Goal: Task Accomplishment & Management: Use online tool/utility

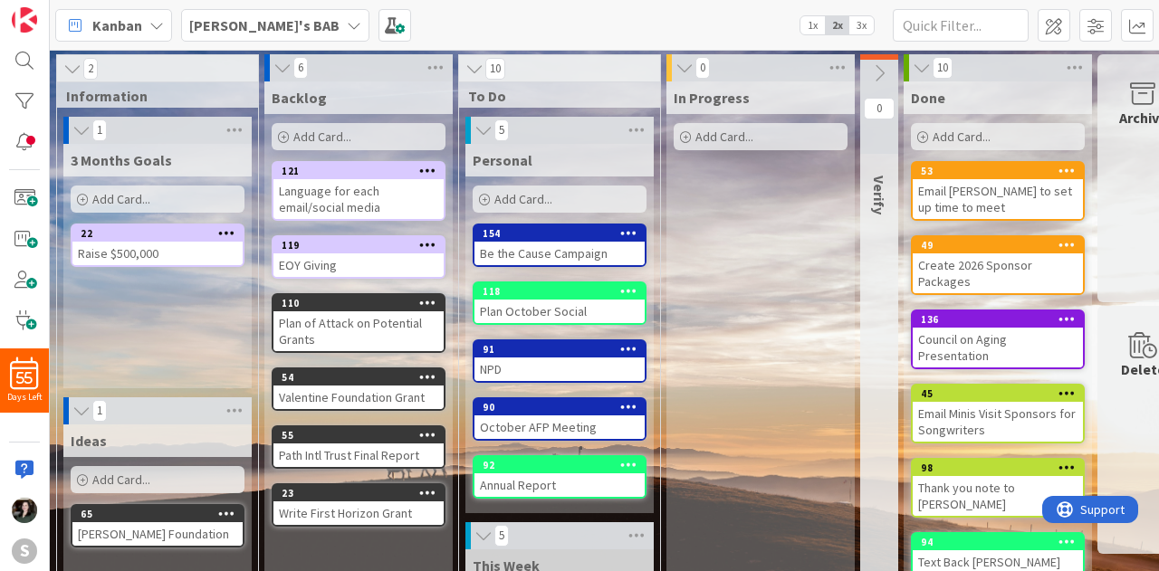
click at [476, 122] on icon at bounding box center [483, 130] width 20 height 18
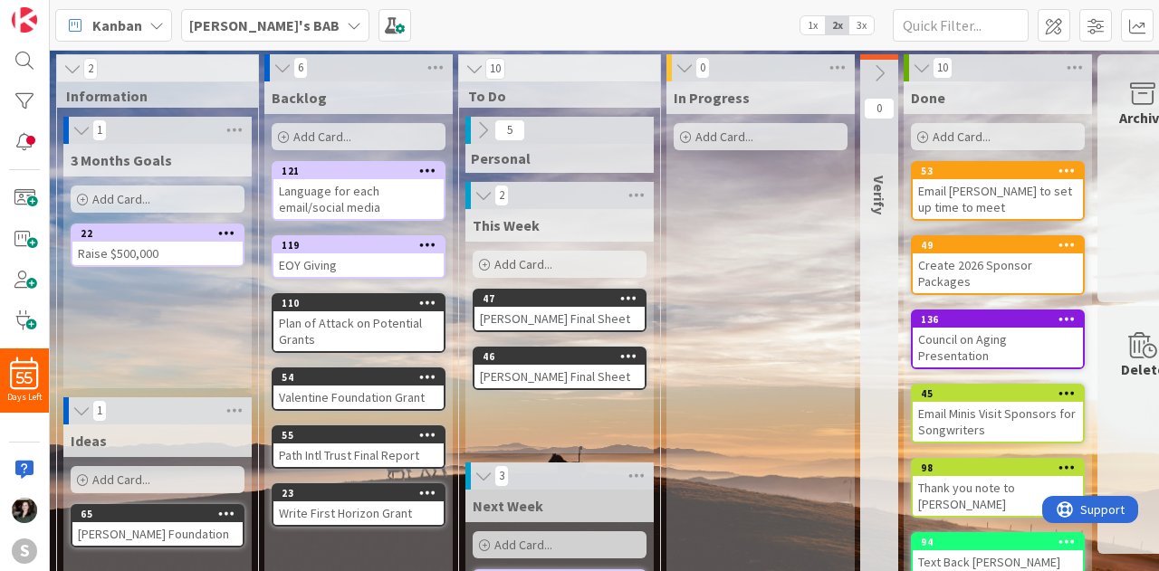
click at [558, 265] on div "Add Card..." at bounding box center [560, 264] width 174 height 27
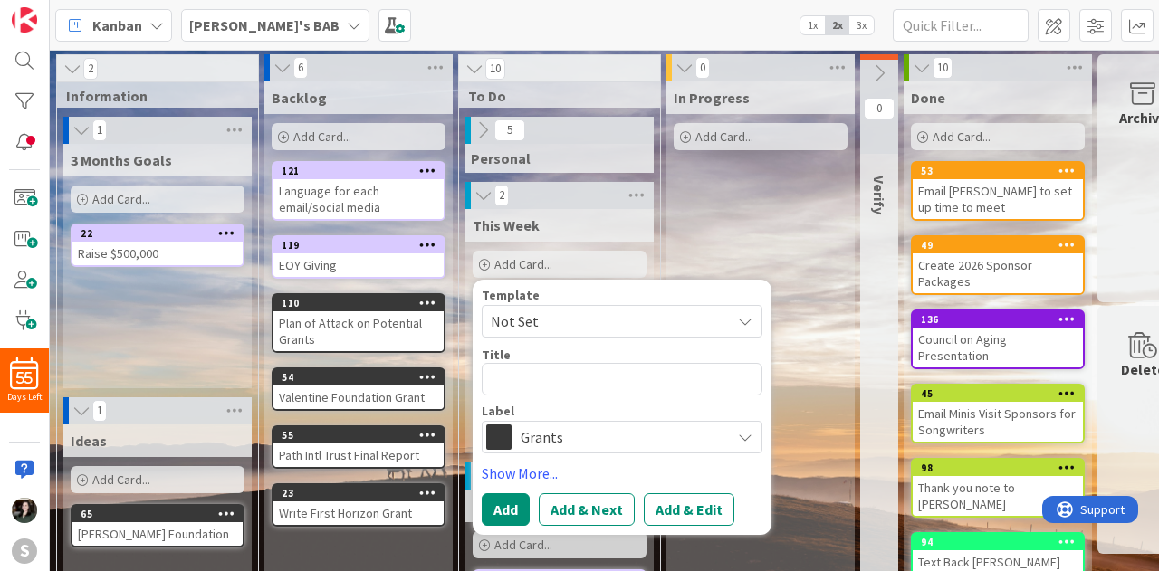
type textarea "x"
type textarea "Th"
type textarea "x"
type textarea "Tha"
type textarea "x"
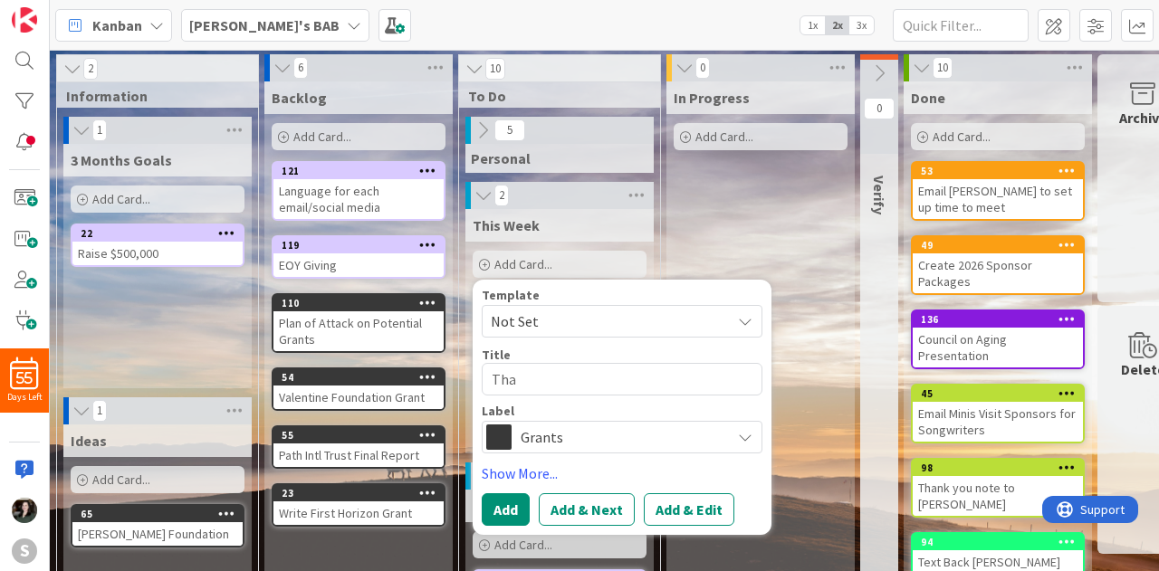
type textarea "Than"
type textarea "x"
type textarea "Thank"
type textarea "x"
type textarea "Thank"
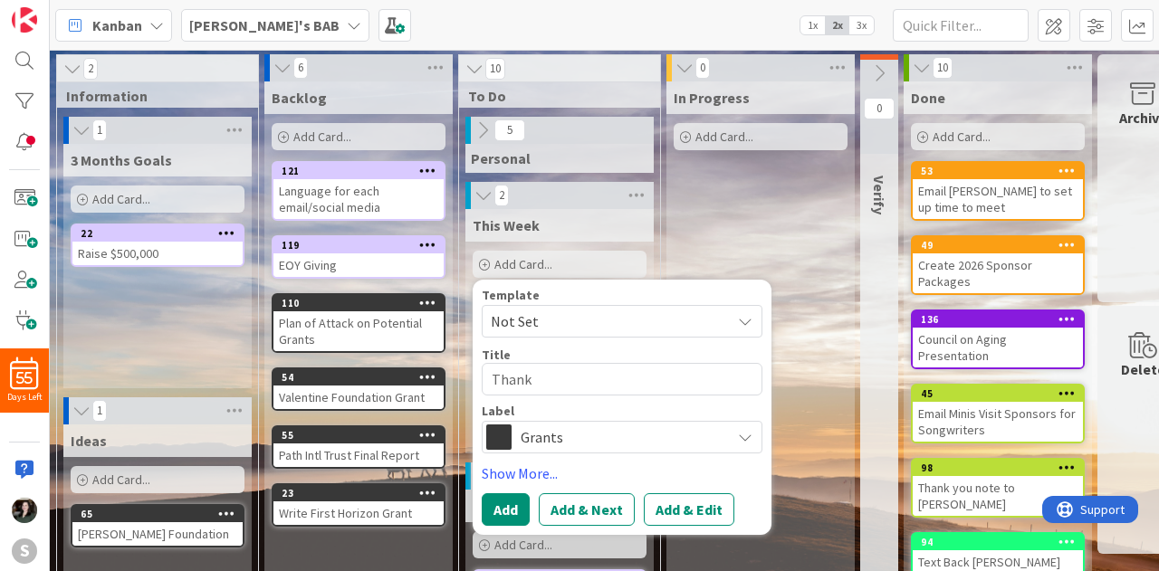
type textarea "x"
type textarea "Thank y"
type textarea "x"
type textarea "Thank yo"
type textarea "x"
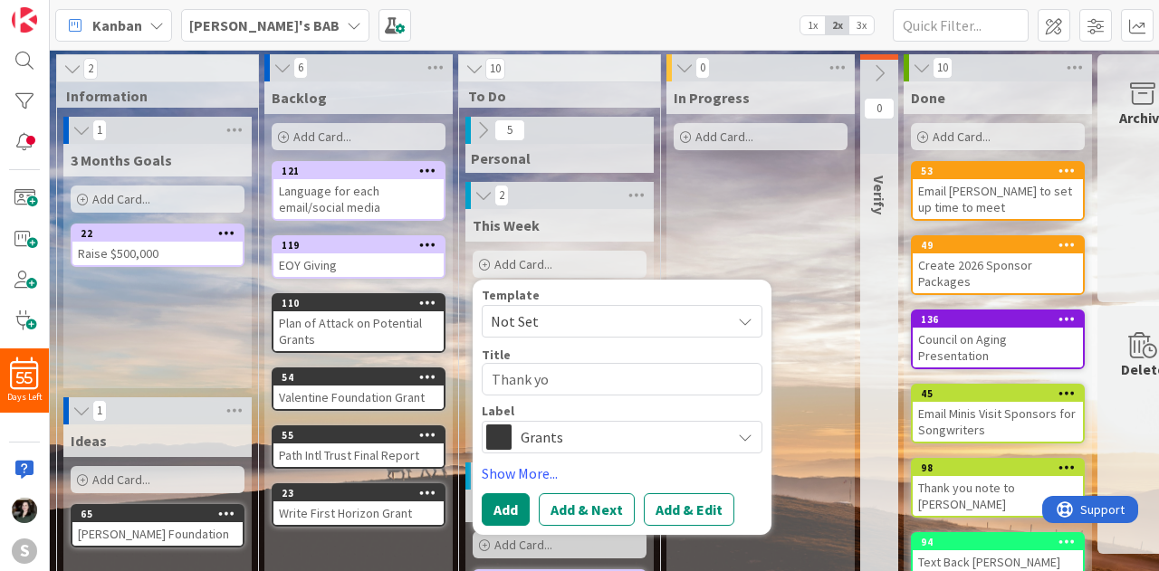
type textarea "Thank you"
type textarea "x"
type textarea "Thank you"
type textarea "x"
type textarea "Thank you n"
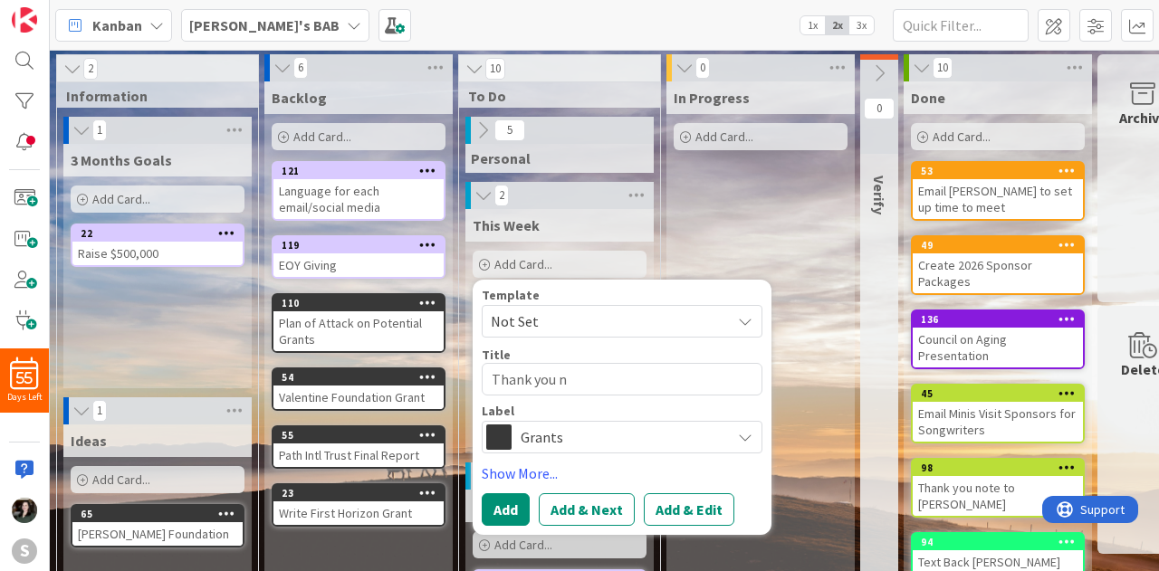
type textarea "x"
type textarea "Thank you no"
type textarea "x"
type textarea "Thank you not"
type textarea "x"
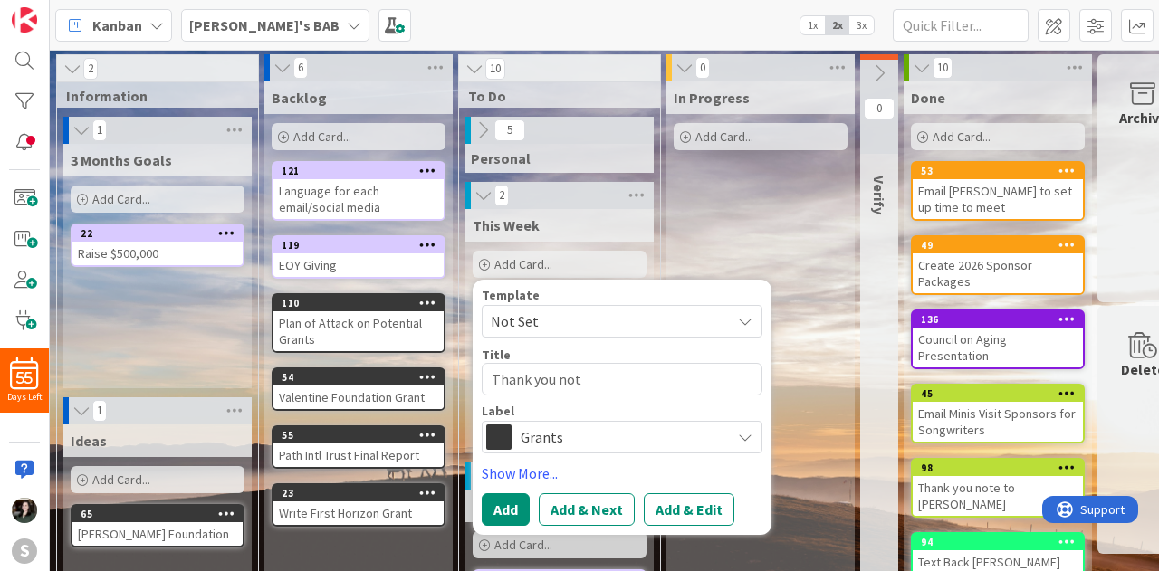
type textarea "Thank you note"
type textarea "x"
type textarea "Thank you note"
type textarea "x"
type textarea "Thank you note t"
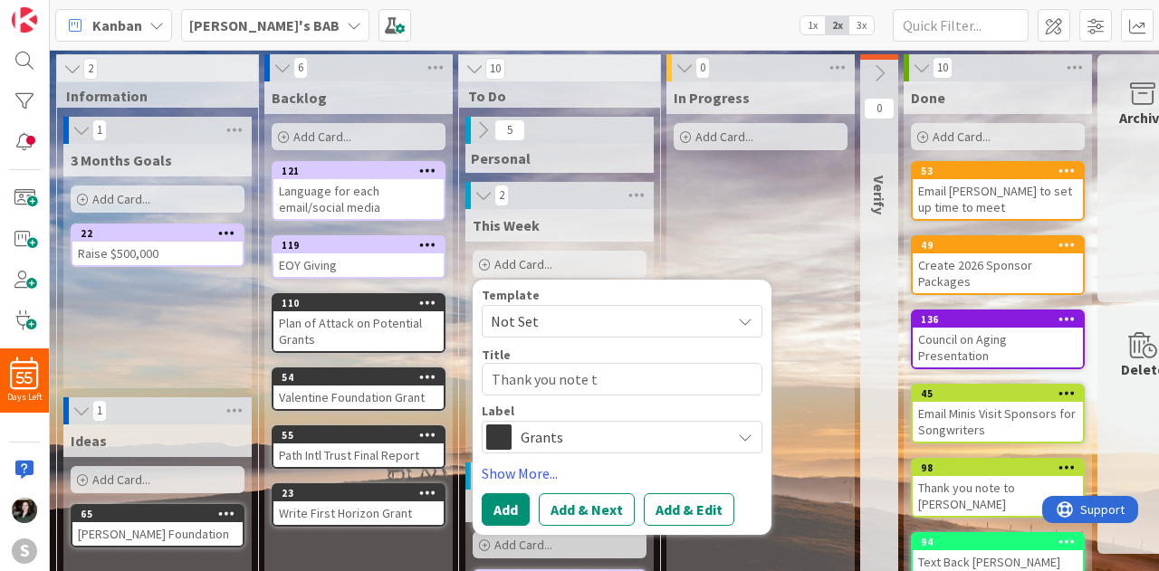
type textarea "x"
type textarea "Thank you note to"
type textarea "x"
type textarea "Thank you note to"
type textarea "x"
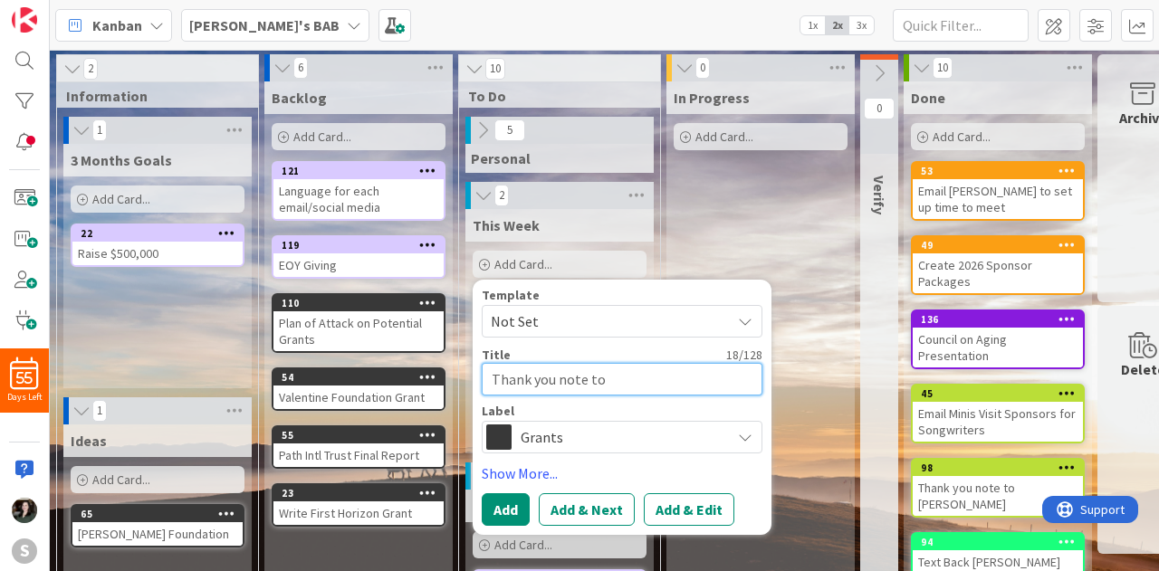
type textarea "Thank you note to J"
type textarea "x"
type textarea "Thank you note to Je"
type textarea "x"
type textarea "Thank you note to Jef"
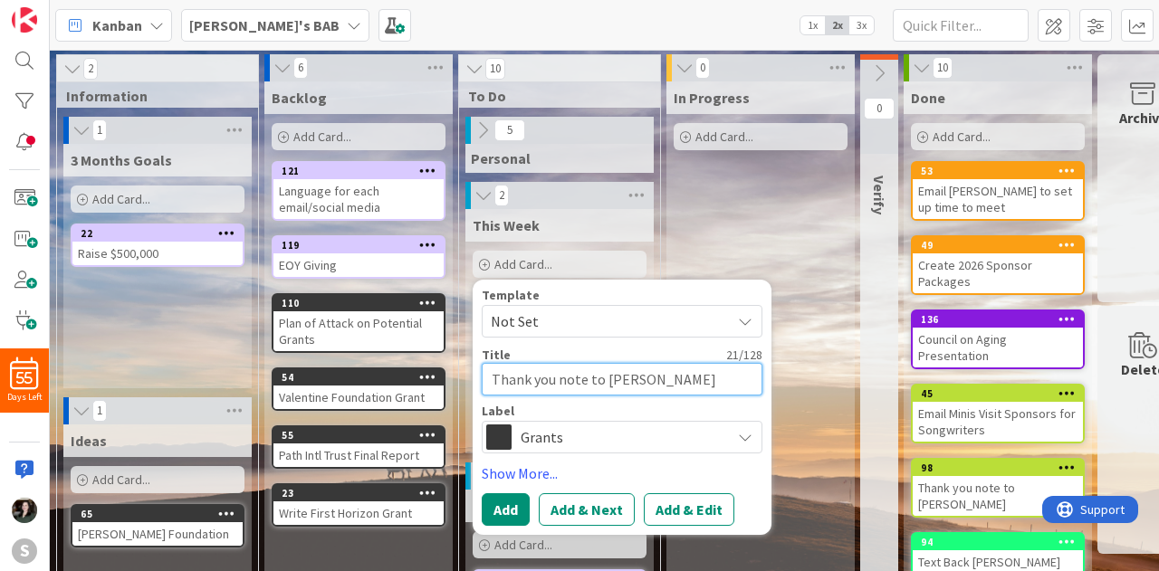
type textarea "x"
type textarea "Thank you note to Jeff"
type textarea "x"
type textarea "Thank you note to Jeff"
type textarea "x"
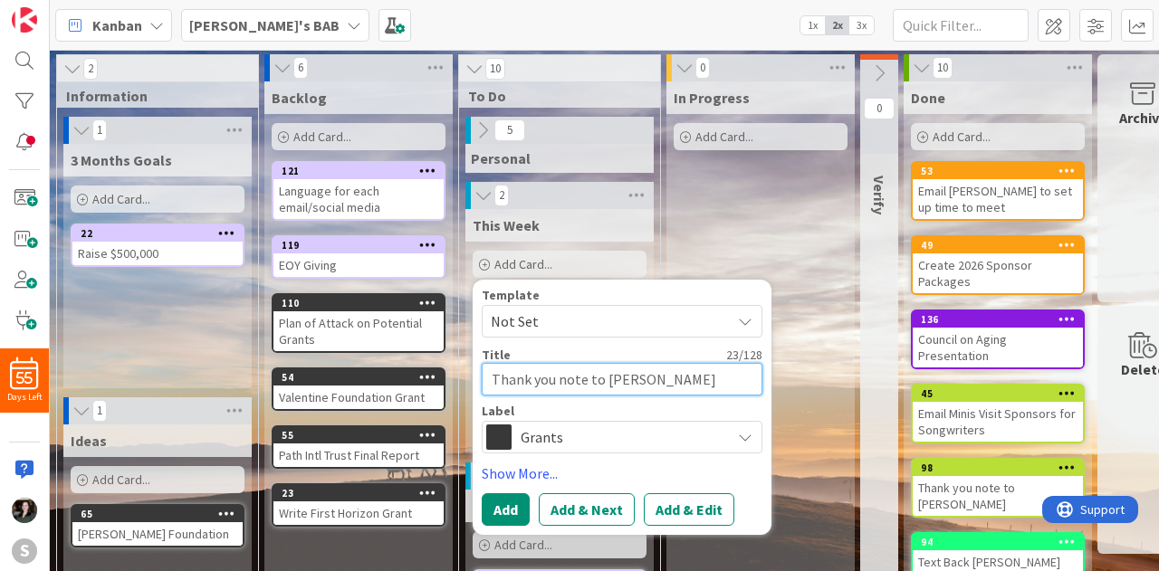
type textarea "Thank you note to Jeff P"
type textarea "x"
type textarea "Thank you note to Jeff Po"
type textarea "x"
type textarea "Thank you note to Jeff Pot"
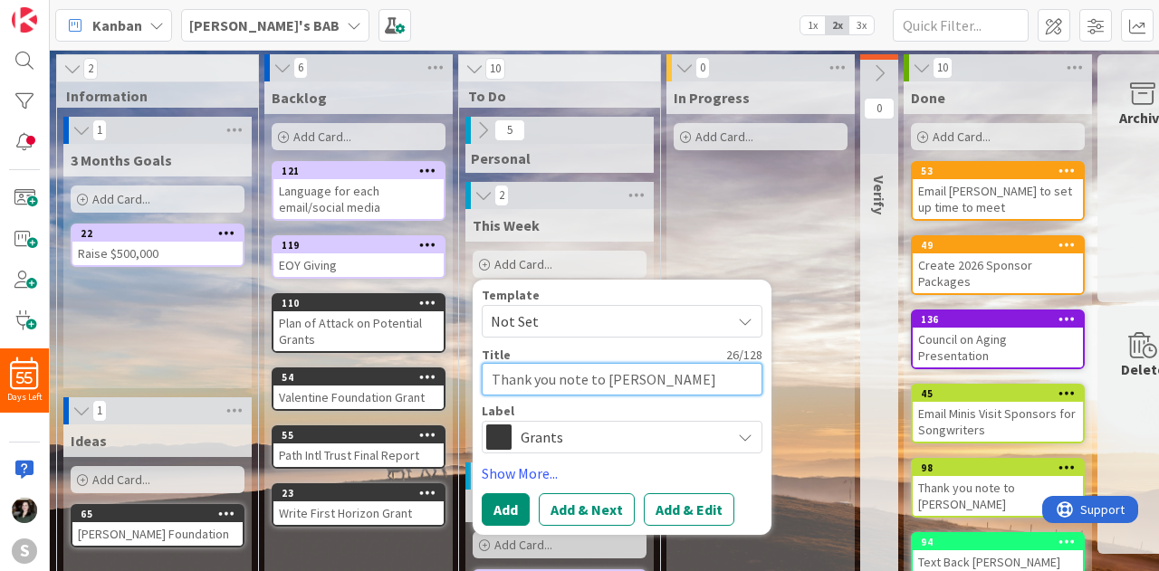
type textarea "x"
type textarea "Thank you note to Jeff Pott"
type textarea "x"
type textarea "Thank you note to Jeff Potte"
type textarea "x"
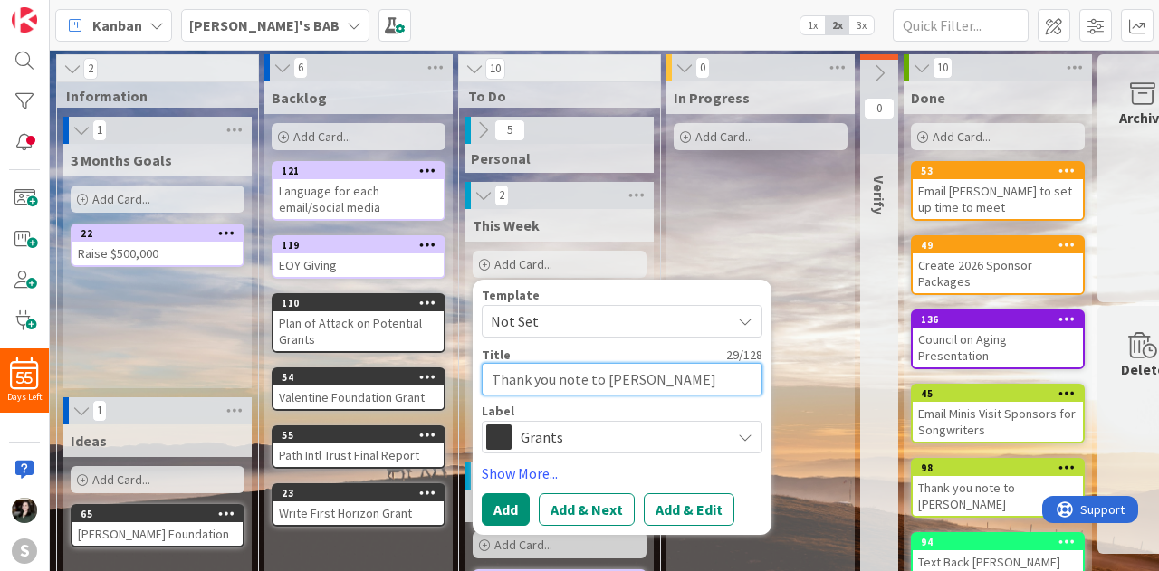
type textarea "Thank you note to Jeff Potter"
click at [642, 434] on span "Grants" at bounding box center [620, 437] width 201 height 25
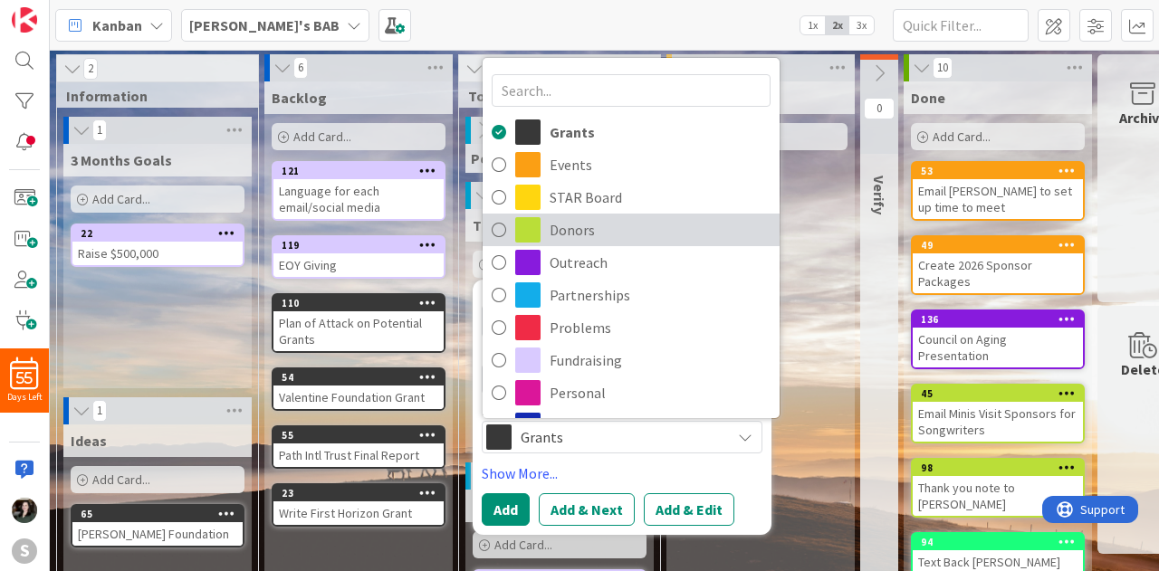
click at [639, 226] on span "Donors" at bounding box center [659, 229] width 221 height 27
type textarea "x"
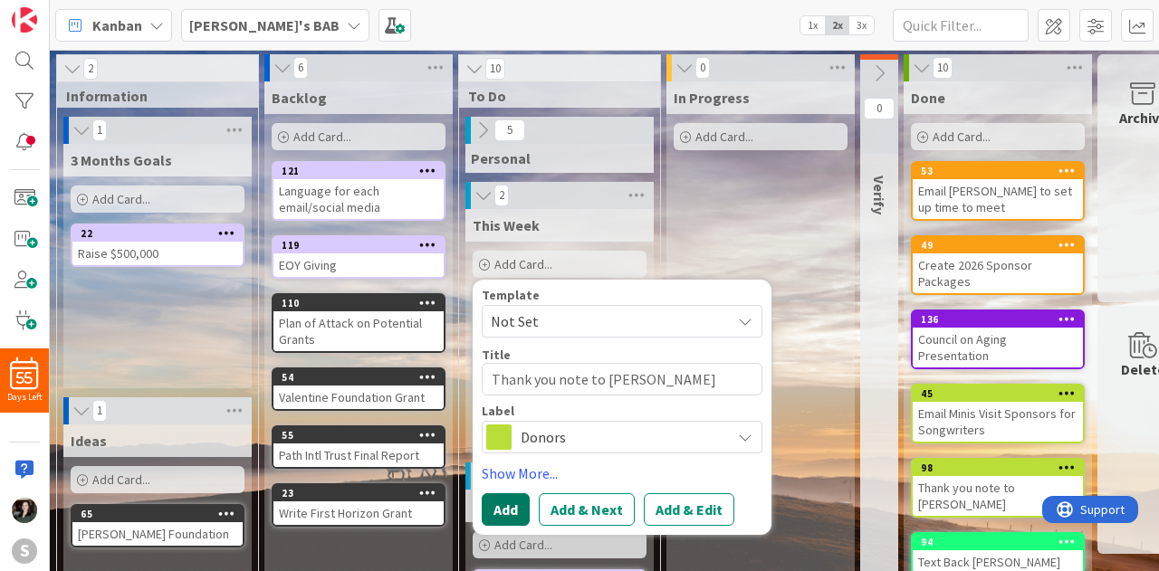
click at [507, 510] on button "Add" at bounding box center [506, 509] width 48 height 33
